Goal: Find specific page/section: Find specific page/section

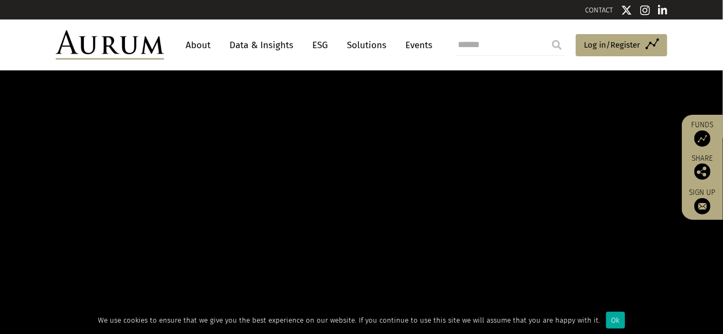
click at [206, 44] on link "About" at bounding box center [198, 45] width 36 height 20
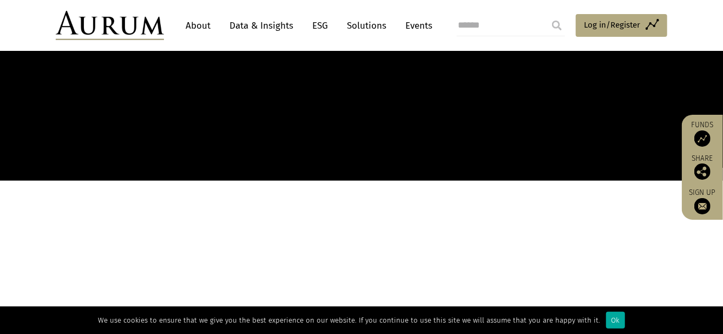
scroll to position [353, 0]
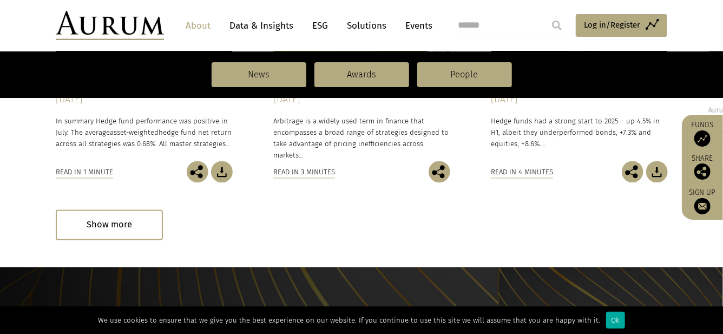
scroll to position [1280, 0]
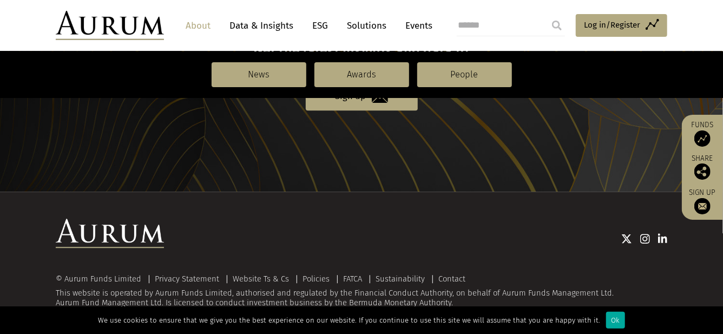
click at [478, 22] on input "search" at bounding box center [511, 26] width 108 height 22
paste input "**********"
type input "**********"
click at [546, 15] on input "submit" at bounding box center [557, 26] width 22 height 22
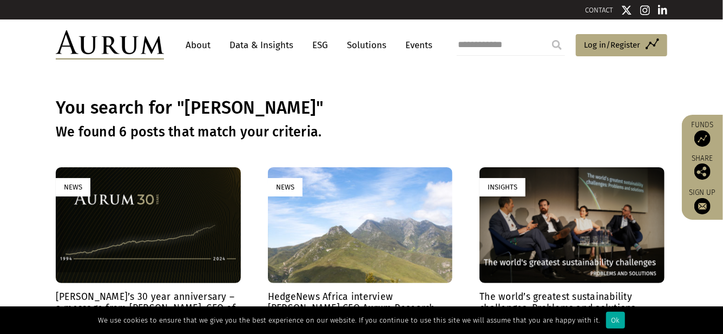
click at [196, 43] on link "About" at bounding box center [198, 45] width 36 height 20
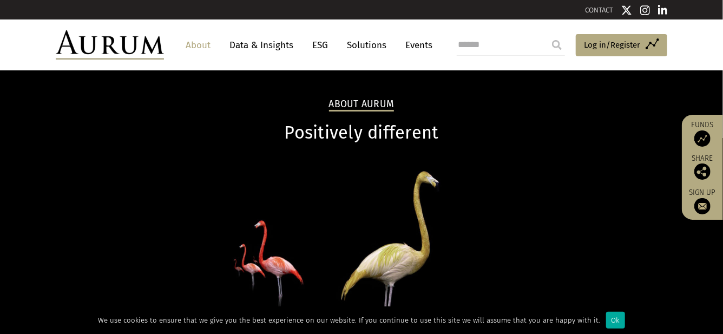
click at [104, 42] on img at bounding box center [110, 44] width 108 height 29
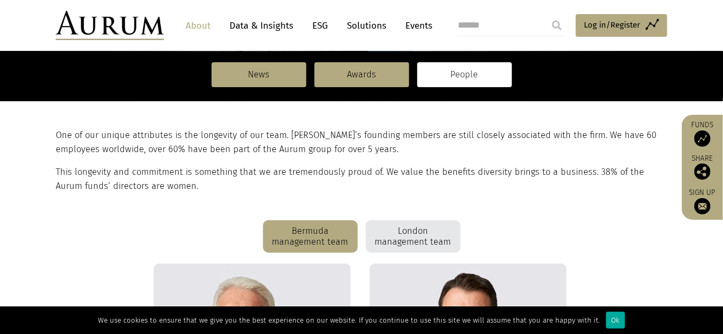
scroll to position [193, 0]
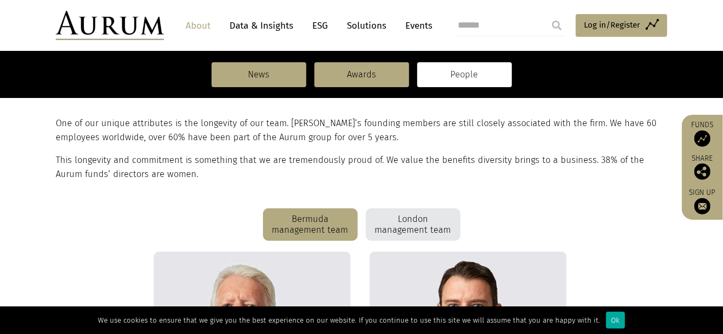
click at [430, 213] on div "London management team" at bounding box center [413, 224] width 95 height 32
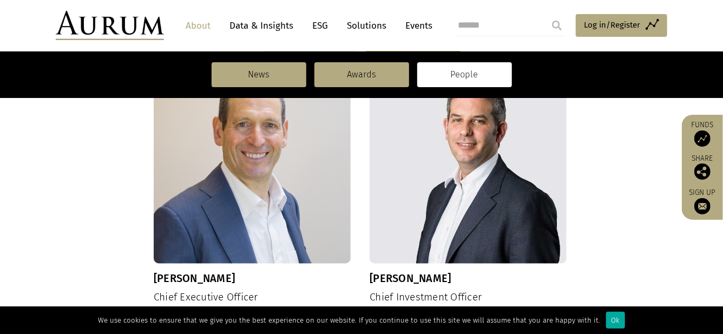
scroll to position [356, 0]
